Goal: Information Seeking & Learning: Find specific fact

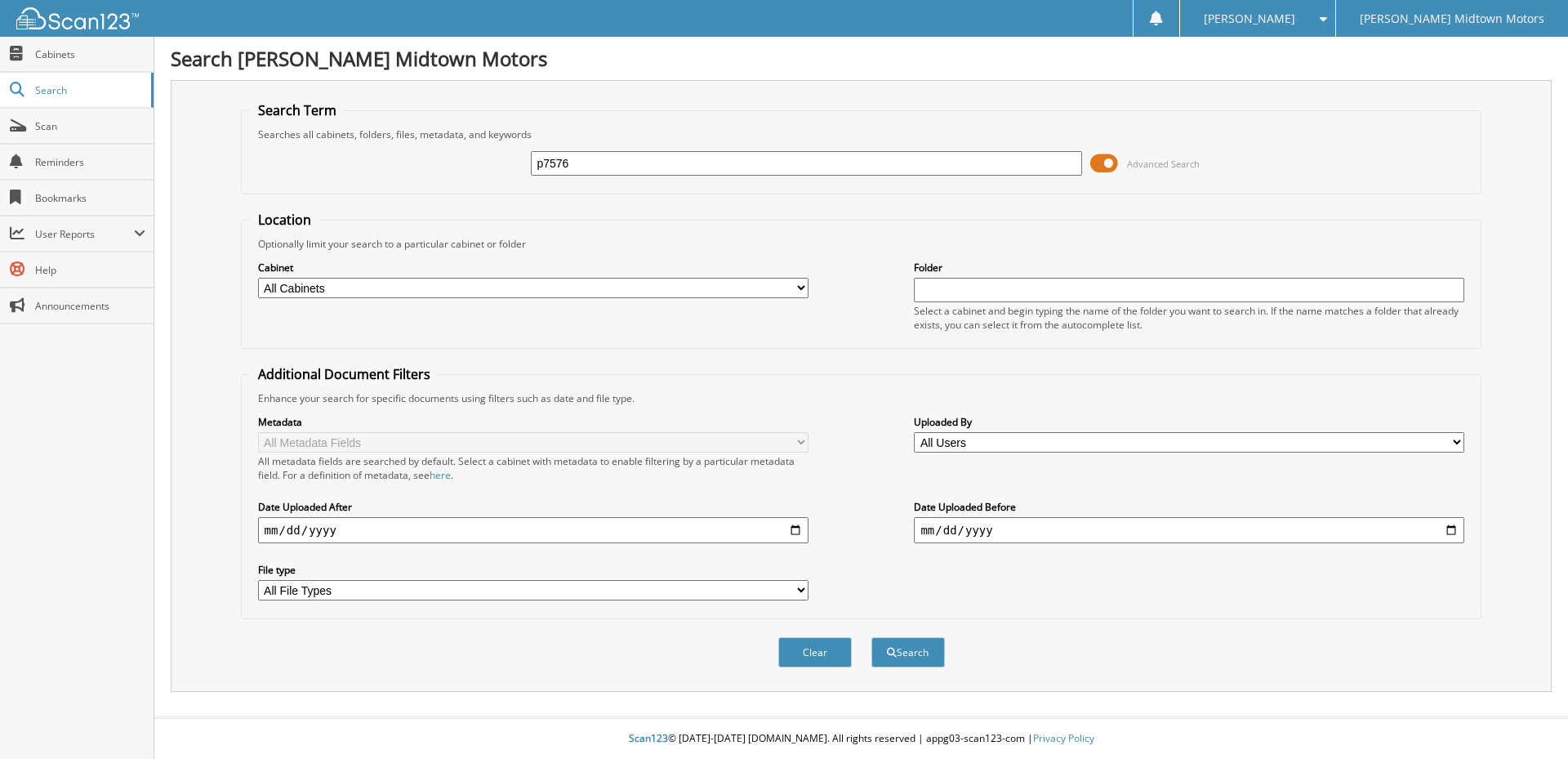
type input "p7576"
click at [871, 637] on button "Search" at bounding box center [908, 652] width 74 height 30
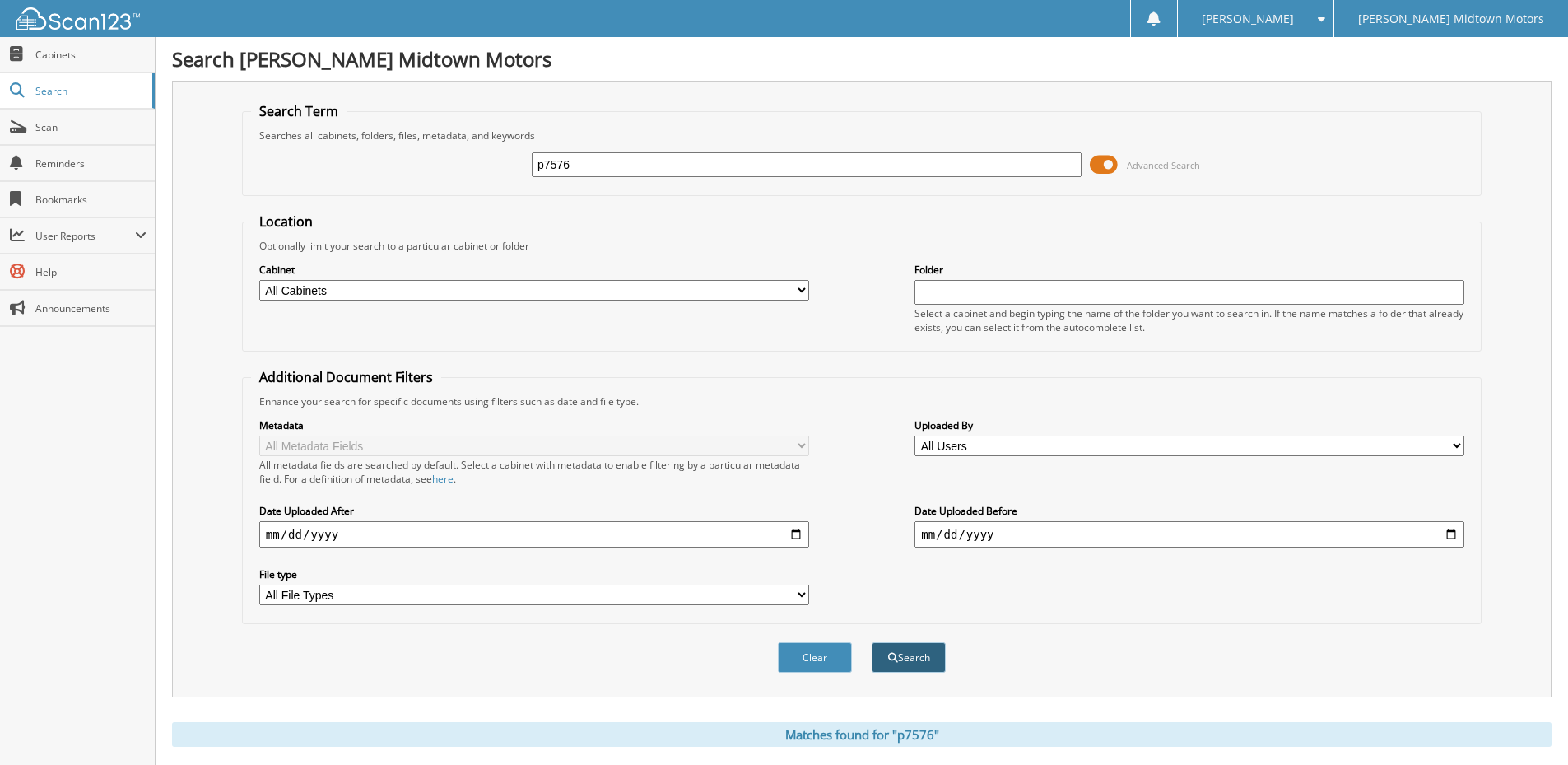
click at [911, 662] on button "Search" at bounding box center [908, 657] width 74 height 31
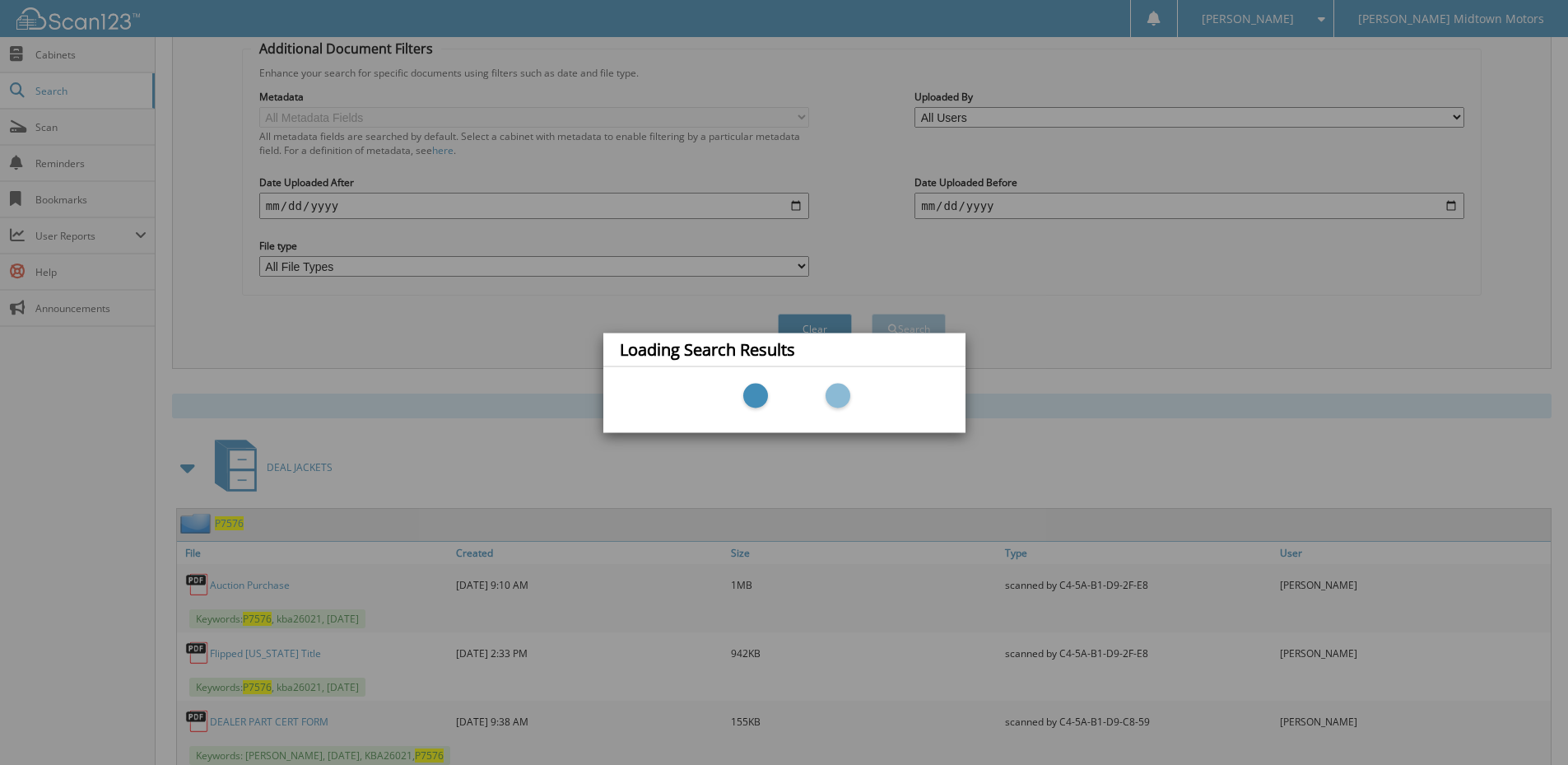
scroll to position [329, 0]
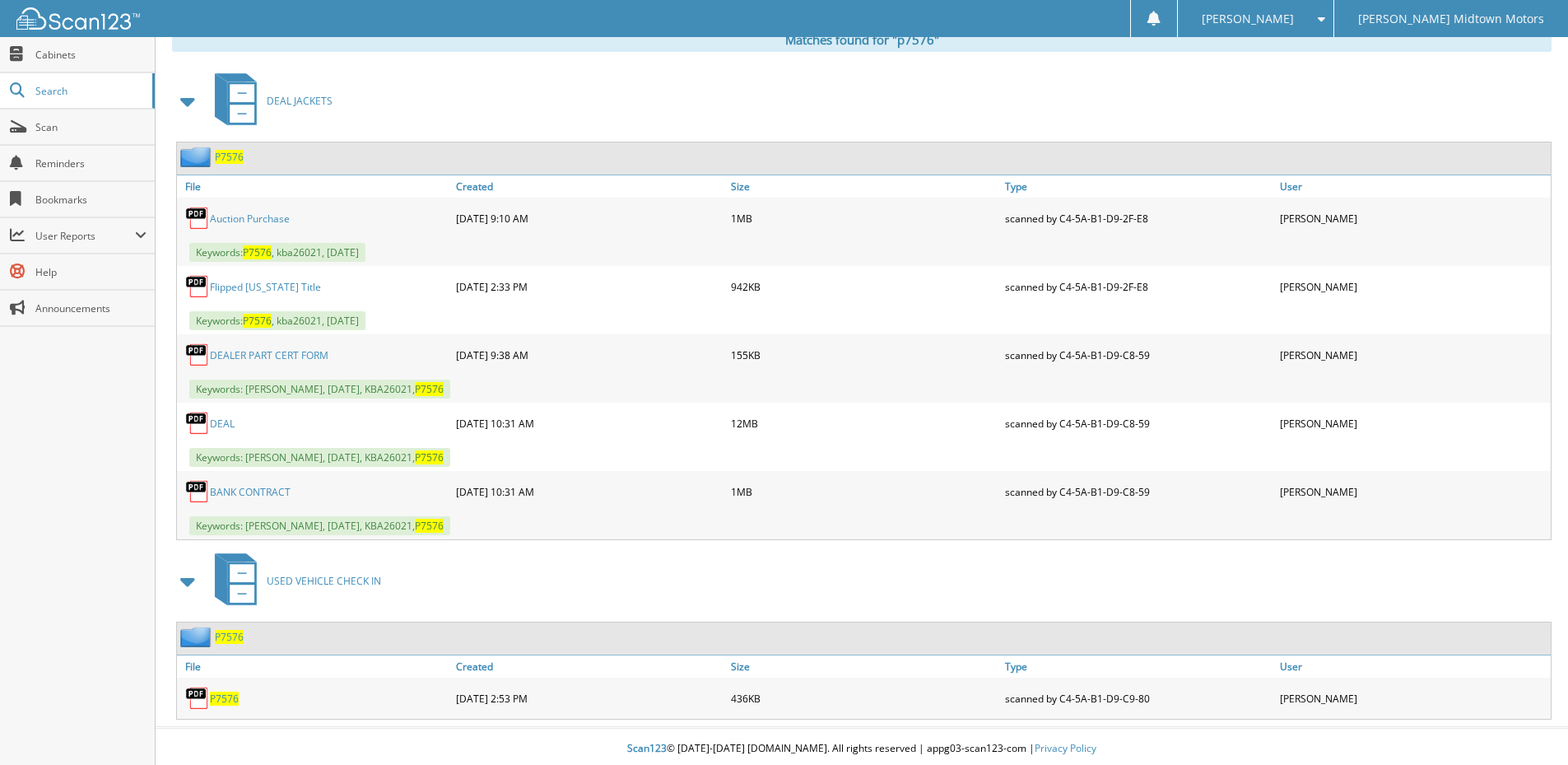
scroll to position [700, 0]
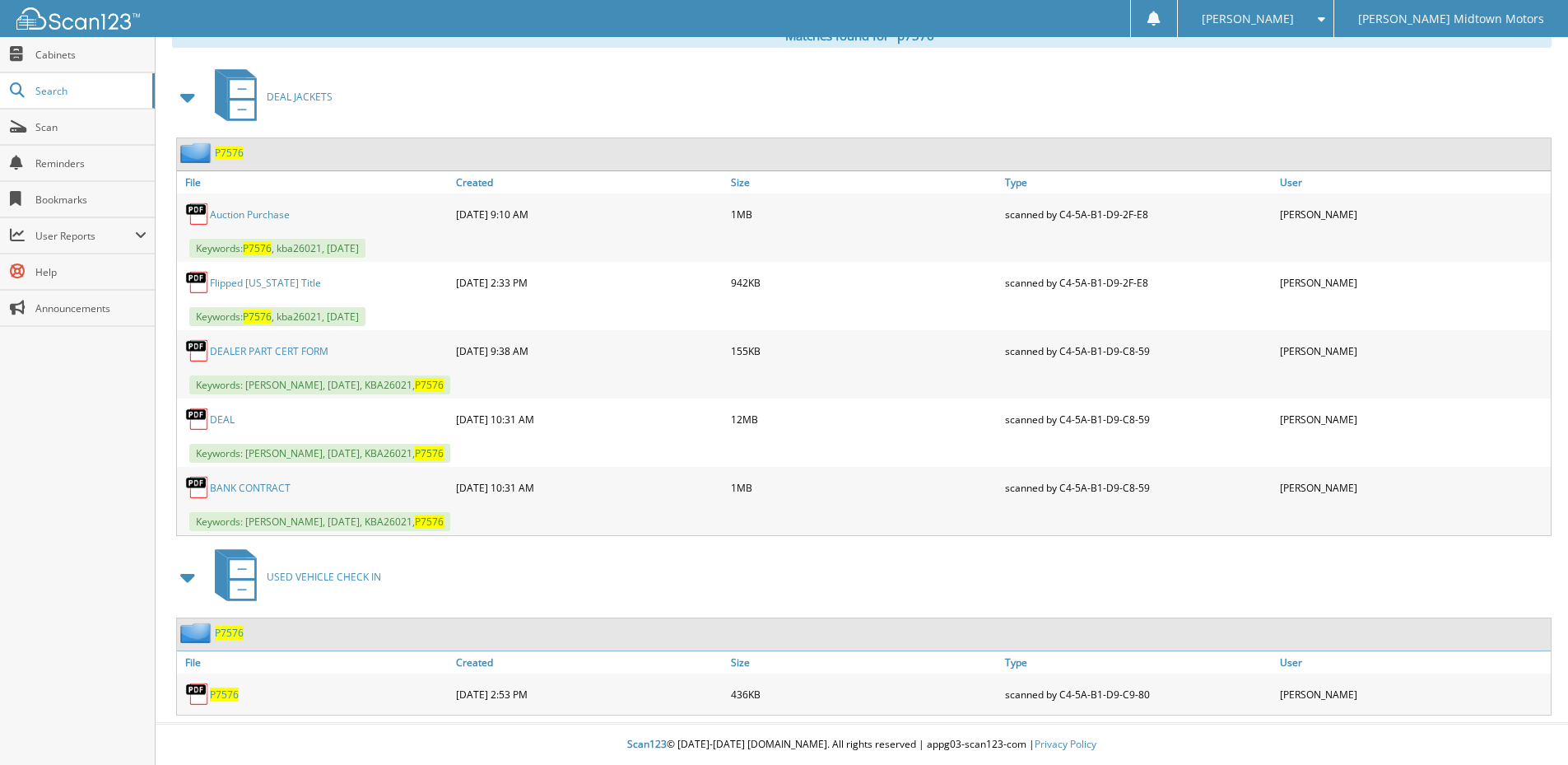
click at [219, 415] on link "DEAL" at bounding box center [222, 419] width 24 height 14
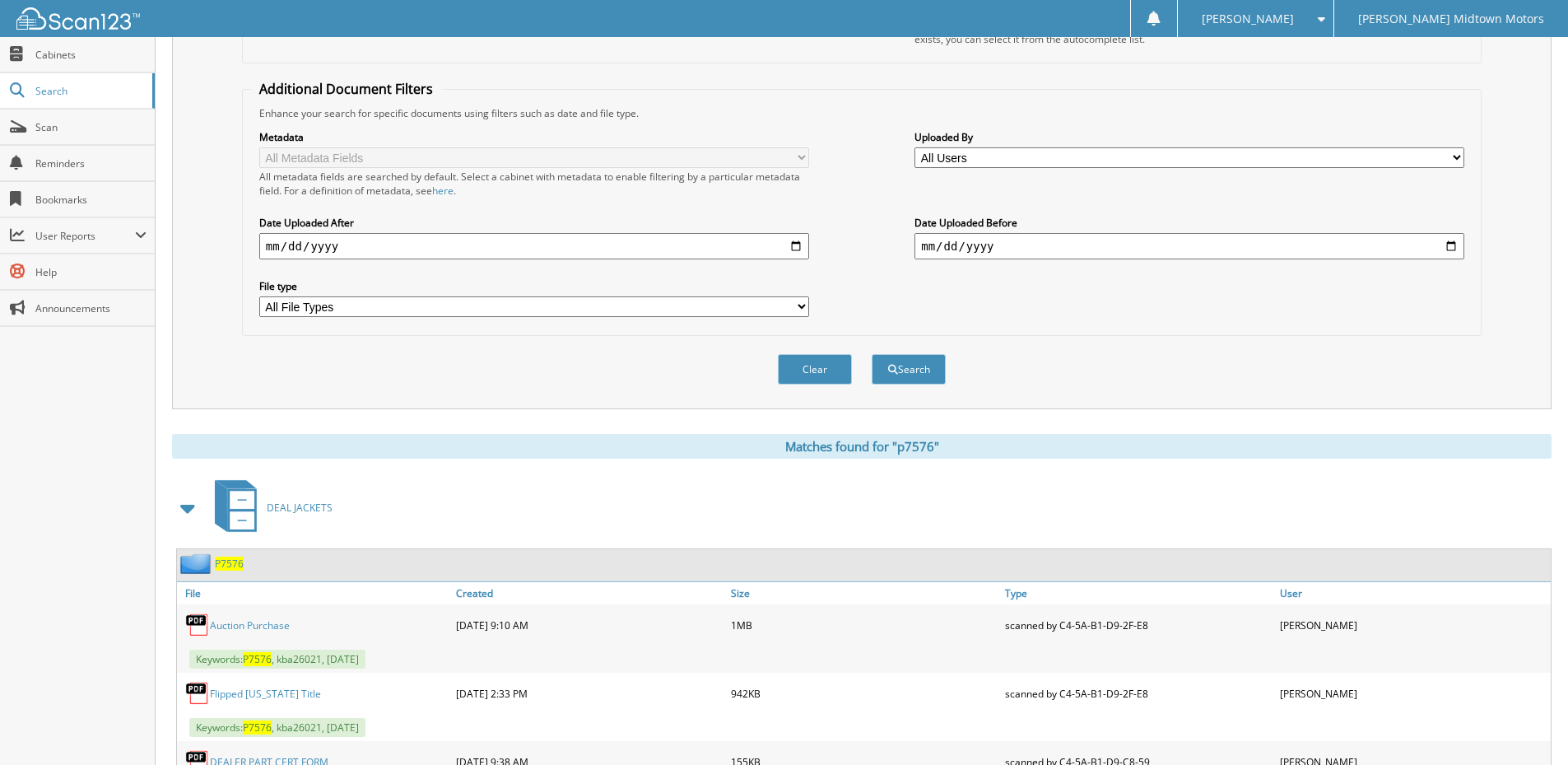
scroll to position [0, 0]
